Goal: Manage account settings

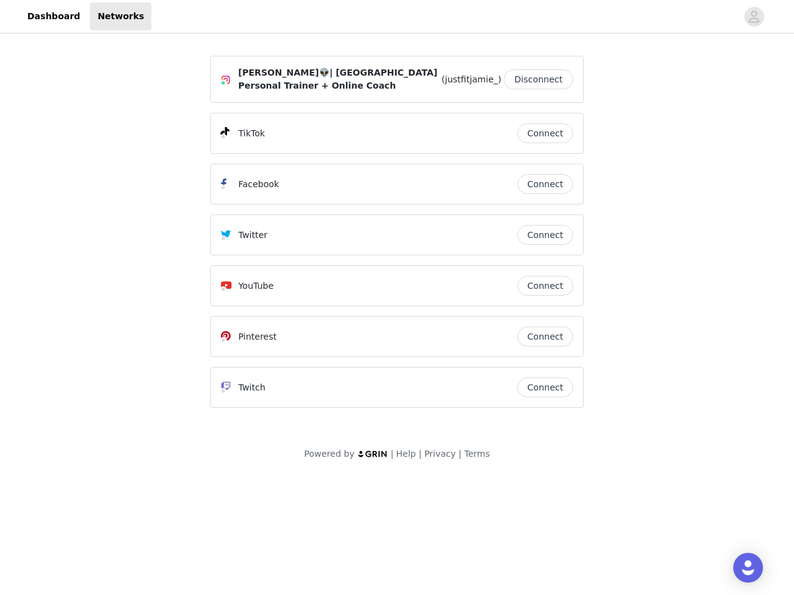
click at [397, 234] on div "Twitter" at bounding box center [369, 235] width 297 height 15
click at [397, 17] on div at bounding box center [444, 16] width 586 height 28
click at [754, 17] on icon "avatar" at bounding box center [754, 17] width 12 height 20
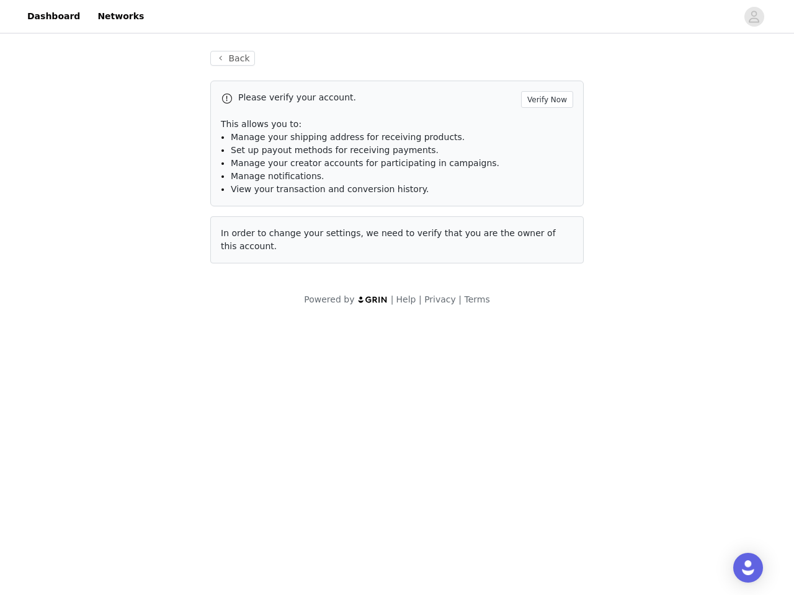
click at [545, 178] on li "Manage notifications." at bounding box center [402, 176] width 342 height 13
click at [545, 229] on span "In order to change your settings, we need to verify that you are the owner of t…" at bounding box center [388, 239] width 335 height 23
click at [545, 280] on div "Back Please verify your account. Verify Now This allows you to: Manage your shi…" at bounding box center [396, 164] width 403 height 257
click at [545, 331] on body "Dashboard Networks Back Please verify your account. Verify Now This allows you …" at bounding box center [397, 297] width 794 height 595
click at [545, 381] on body "Dashboard Networks Back Please verify your account. Verify Now This allows you …" at bounding box center [397, 297] width 794 height 595
